Goal: Task Accomplishment & Management: Manage account settings

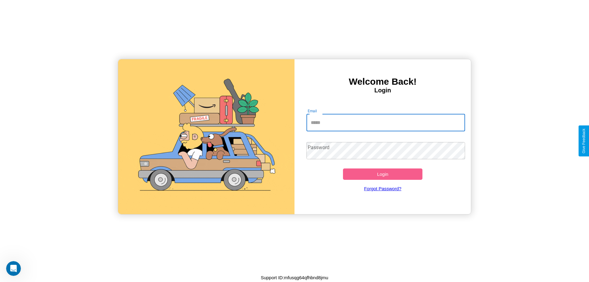
click at [385, 122] on input "Email" at bounding box center [385, 122] width 159 height 17
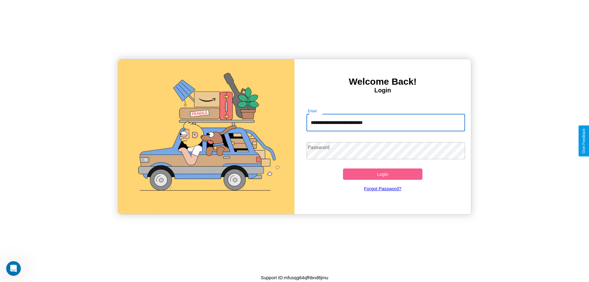
type input "**********"
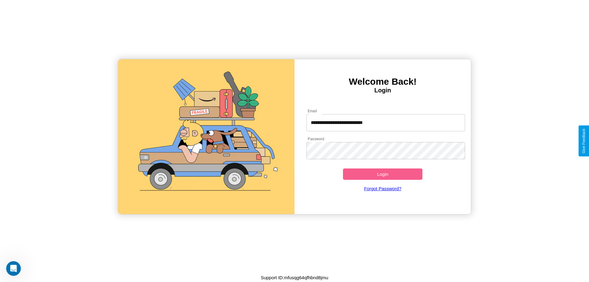
click at [382, 174] on button "Login" at bounding box center [382, 173] width 79 height 11
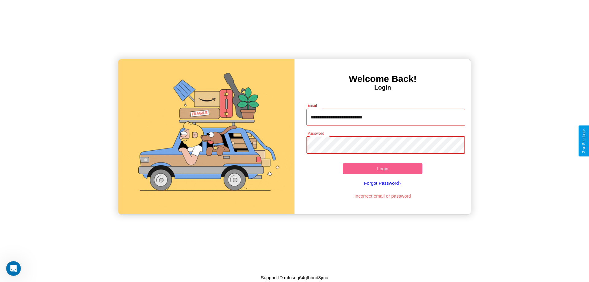
click at [382, 168] on button "Login" at bounding box center [382, 168] width 79 height 11
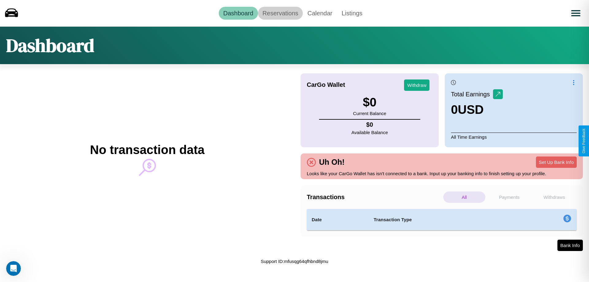
click at [280, 13] on link "Reservations" at bounding box center [280, 13] width 45 height 13
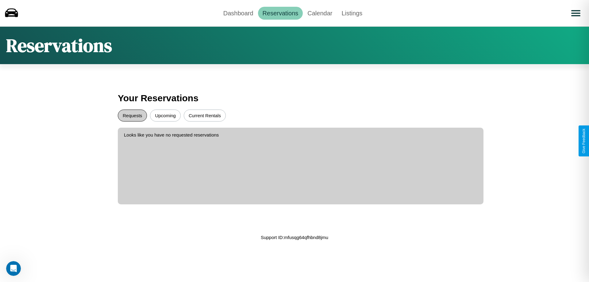
click at [132, 115] on button "Requests" at bounding box center [132, 115] width 29 height 12
click at [205, 115] on button "Current Rentals" at bounding box center [205, 115] width 42 height 12
